Goal: Task Accomplishment & Management: Manage account settings

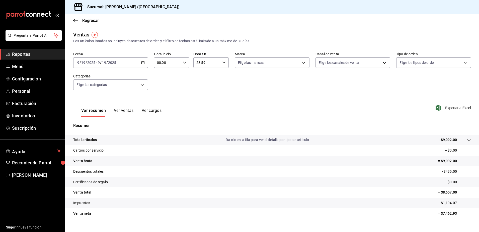
click at [45, 55] on span "Reportes" at bounding box center [36, 54] width 49 height 7
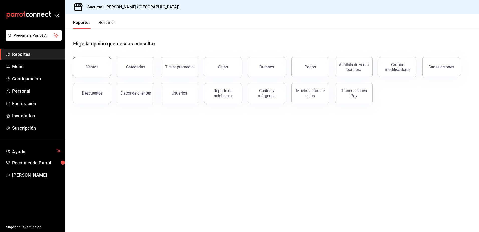
click at [99, 66] on button "Ventas" at bounding box center [92, 67] width 38 height 20
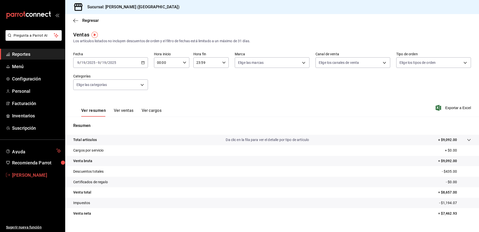
click at [35, 176] on span "[PERSON_NAME]" at bounding box center [36, 174] width 49 height 7
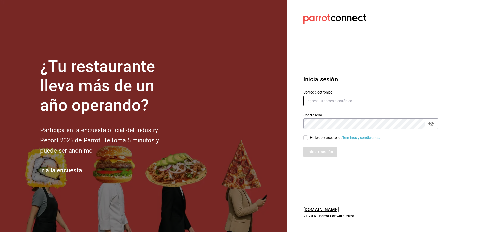
click at [326, 102] on input "text" at bounding box center [371, 100] width 135 height 11
type input "mardx212@gmail.com"
click at [305, 138] on input "He leído y acepto los Términos y condiciones." at bounding box center [306, 137] width 5 height 5
checkbox input "true"
click at [313, 145] on div "Iniciar sesión" at bounding box center [368, 148] width 141 height 17
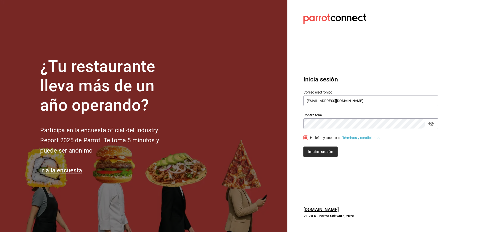
click at [313, 150] on button "Iniciar sesión" at bounding box center [321, 151] width 34 height 11
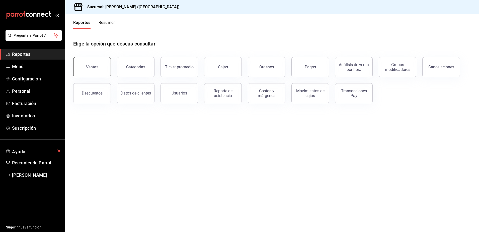
click at [77, 65] on button "Ventas" at bounding box center [92, 67] width 38 height 20
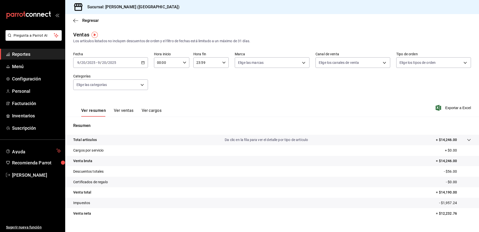
scroll to position [9, 0]
